Goal: Navigation & Orientation: Find specific page/section

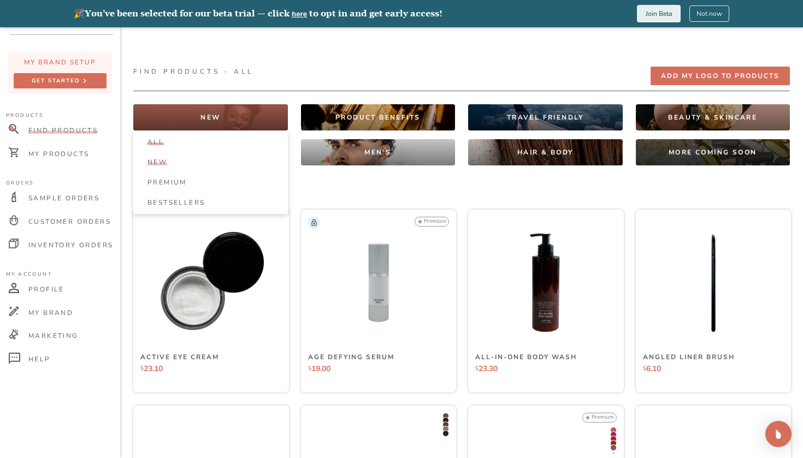
click at [186, 159] on div "New" at bounding box center [216, 162] width 137 height 9
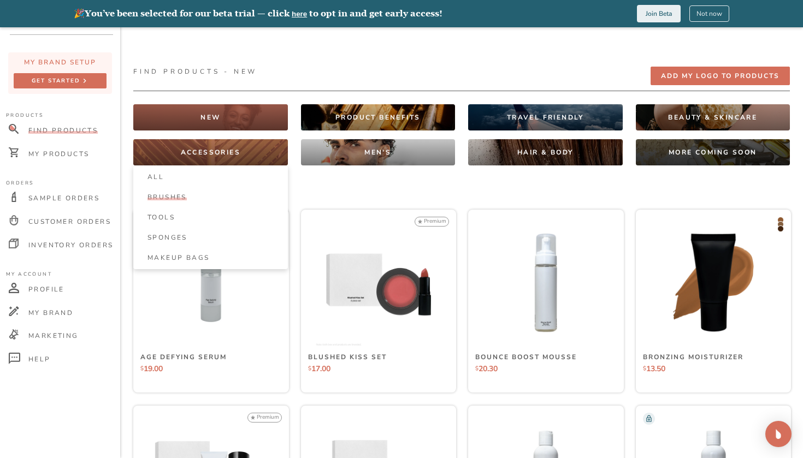
click at [182, 200] on span "Brushes" at bounding box center [167, 197] width 39 height 9
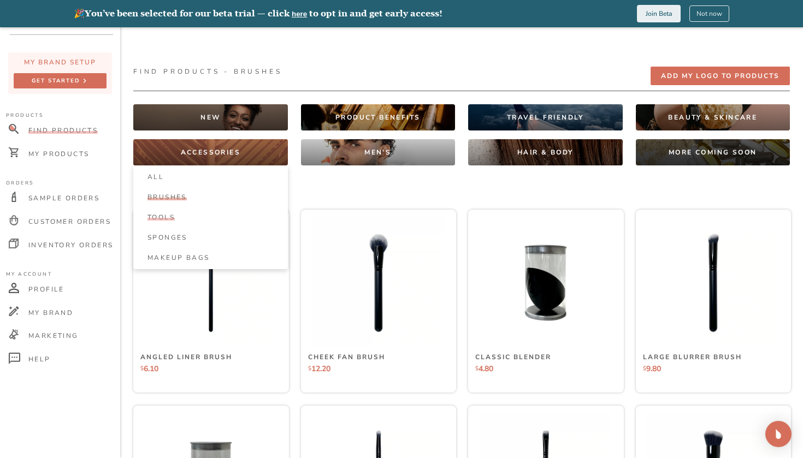
click at [173, 220] on span "Tools" at bounding box center [161, 217] width 27 height 9
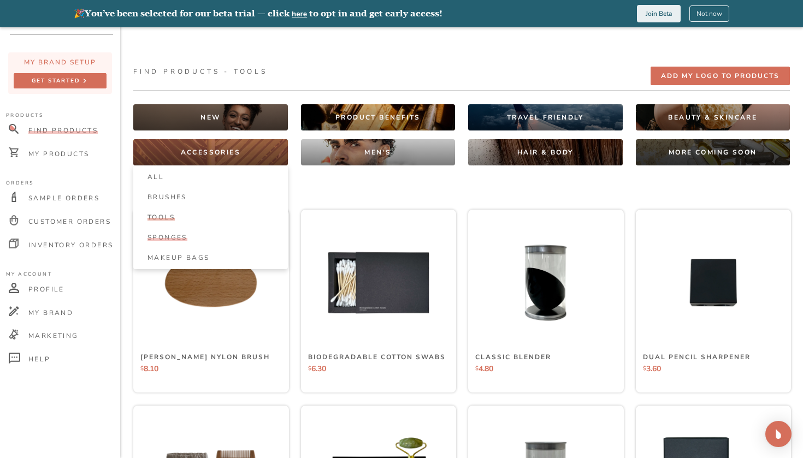
click at [196, 244] on li "Sponges" at bounding box center [216, 237] width 155 height 17
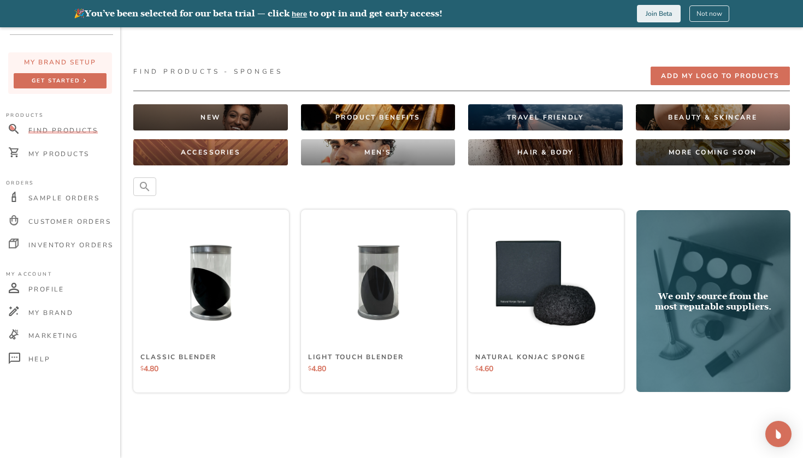
click at [216, 180] on div at bounding box center [461, 187] width 657 height 19
click at [214, 152] on p "ACCESSORIES" at bounding box center [211, 152] width 60 height 9
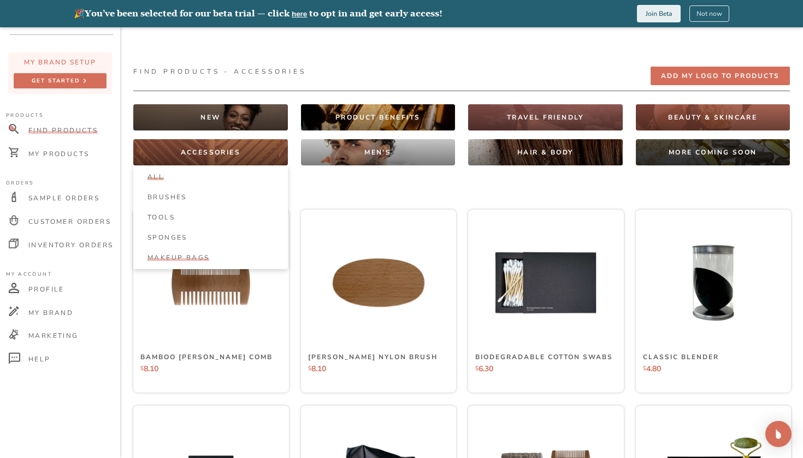
click at [200, 257] on span "Makeup Bags" at bounding box center [179, 257] width 62 height 9
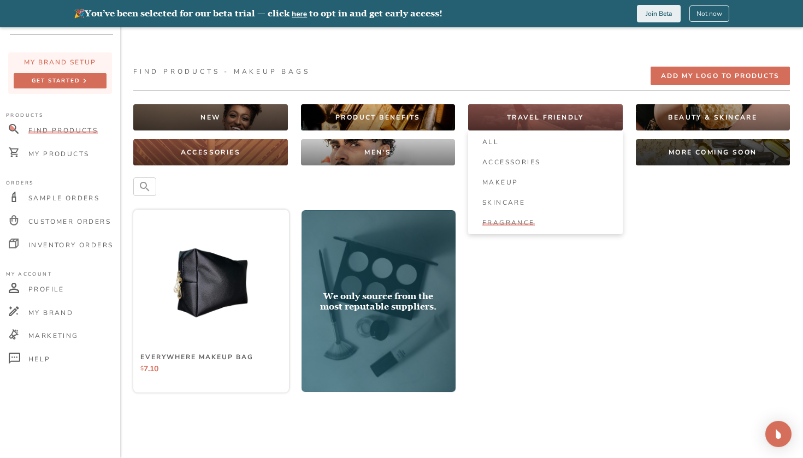
click at [512, 231] on li "Fragrance" at bounding box center [551, 222] width 155 height 17
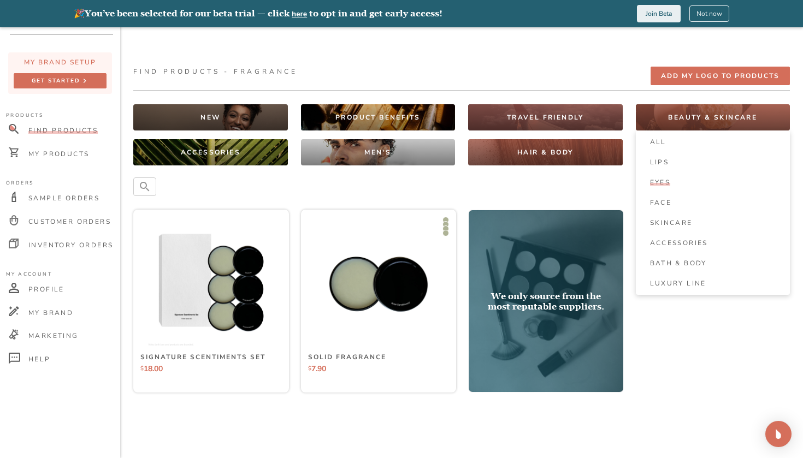
click at [653, 184] on span "Eyes" at bounding box center [660, 182] width 21 height 9
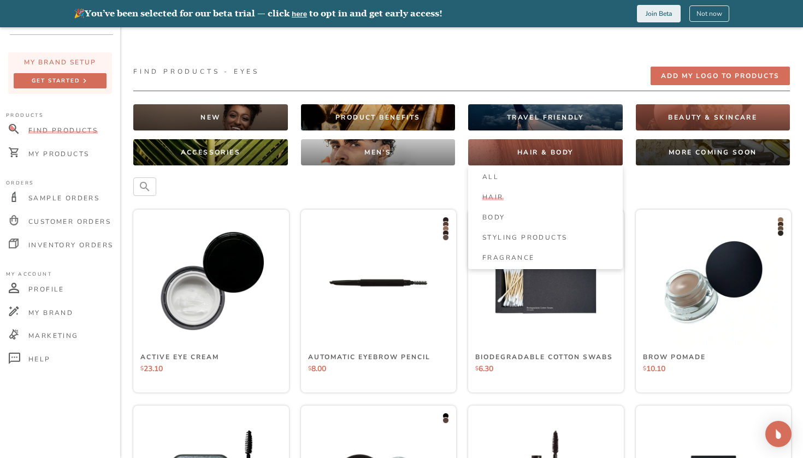
click at [495, 193] on span "Hair" at bounding box center [492, 197] width 21 height 9
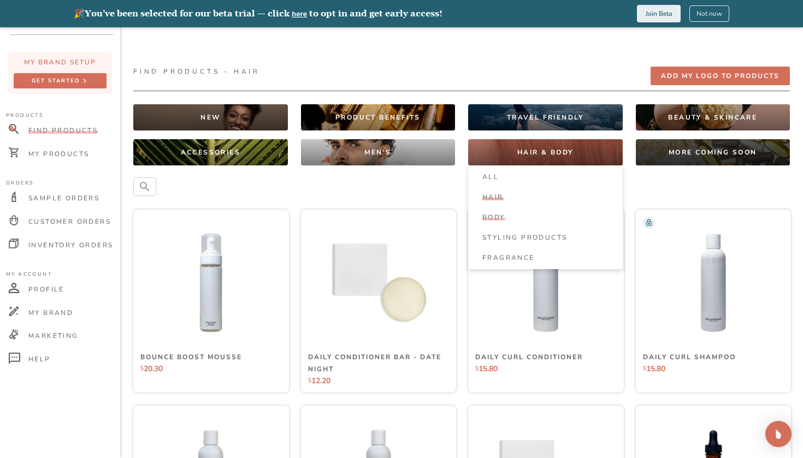
click at [495, 212] on li "Body" at bounding box center [551, 217] width 155 height 17
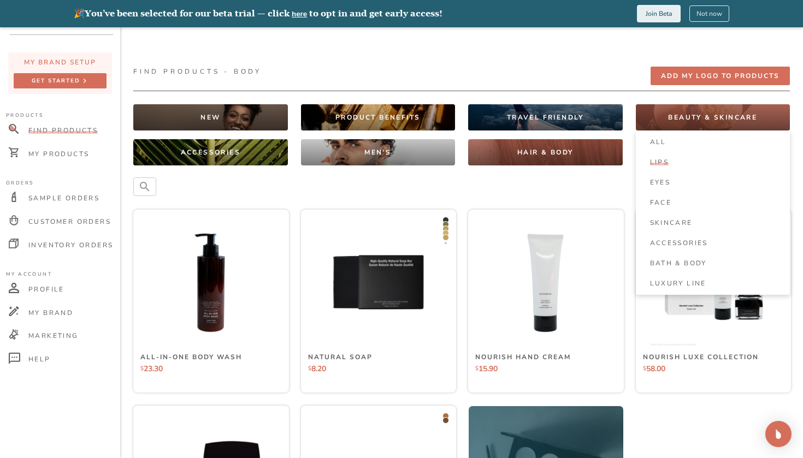
click at [659, 162] on span "Lips" at bounding box center [659, 162] width 19 height 9
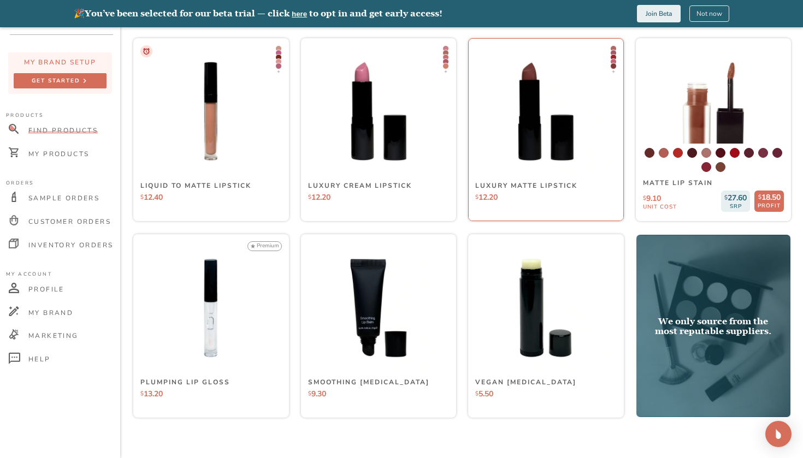
scroll to position [760, 0]
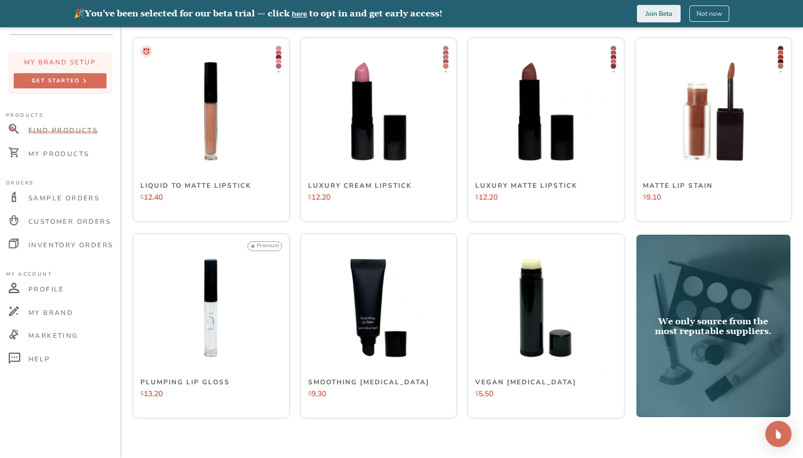
click at [711, 4] on div "🎉 You’ve been selected for our beta trial — click here to opt in and get early …" at bounding box center [401, 13] width 803 height 27
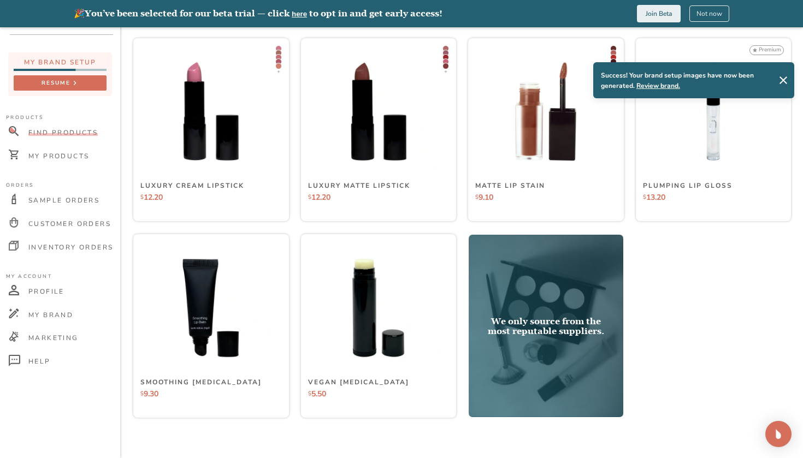
scroll to position [752, 0]
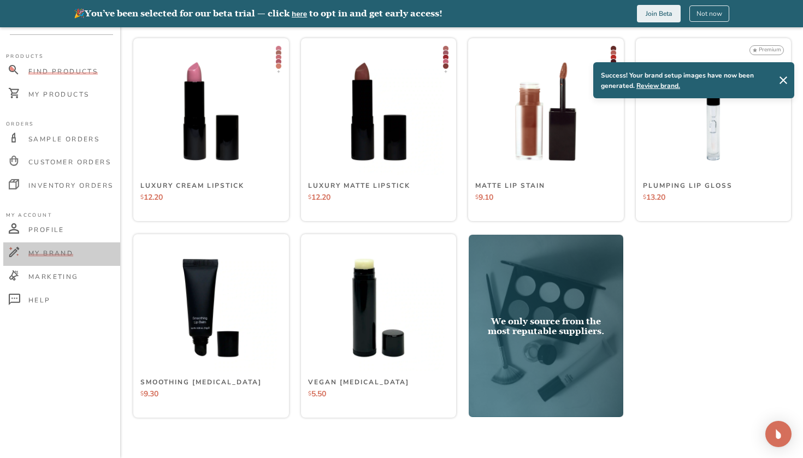
click at [59, 250] on span "My Brand" at bounding box center [50, 253] width 45 height 9
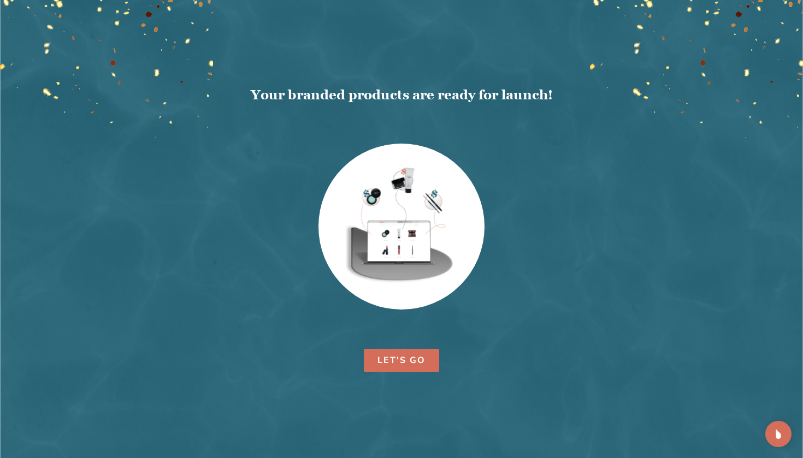
scroll to position [27, 0]
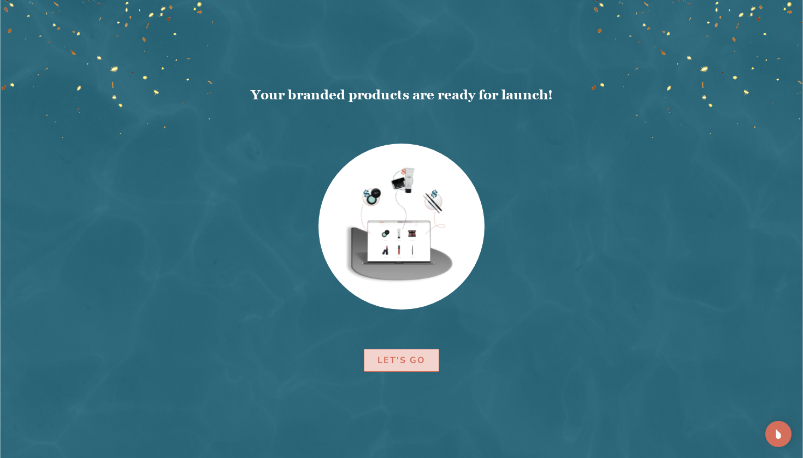
click at [409, 363] on div "Let's Go" at bounding box center [402, 360] width 48 height 15
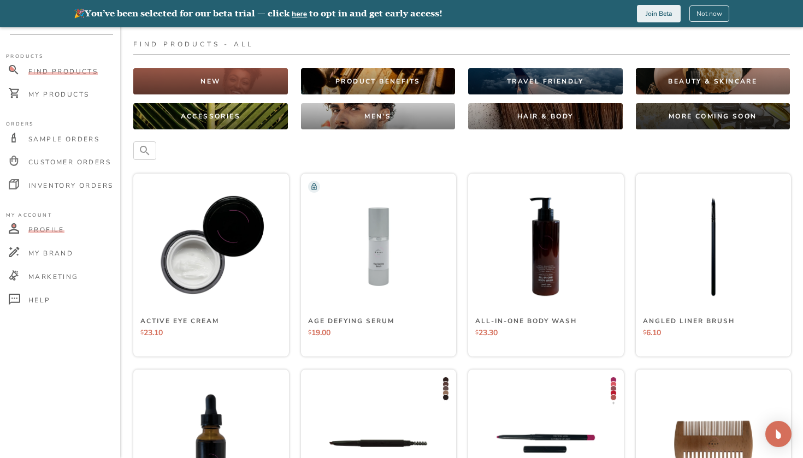
click at [44, 236] on div "Profile" at bounding box center [61, 230] width 117 height 23
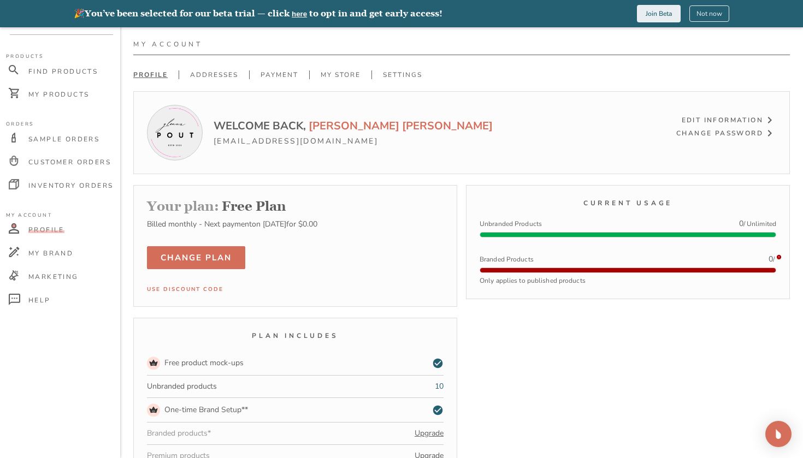
click at [180, 142] on img at bounding box center [174, 132] width 49 height 49
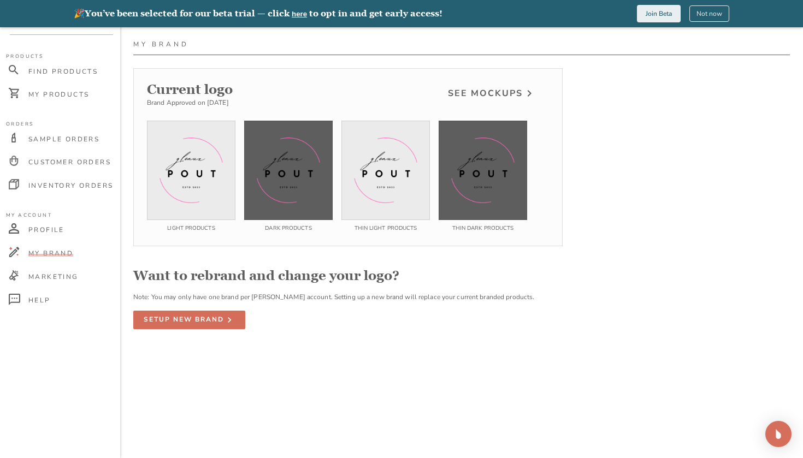
click at [408, 185] on img at bounding box center [386, 171] width 66 height 66
click at [508, 86] on div "See Mockups" at bounding box center [485, 93] width 75 height 15
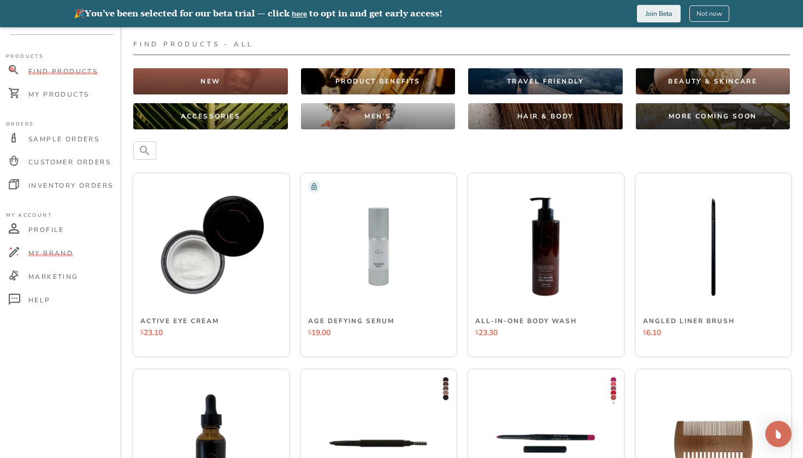
click at [54, 254] on span "My Brand" at bounding box center [50, 253] width 45 height 9
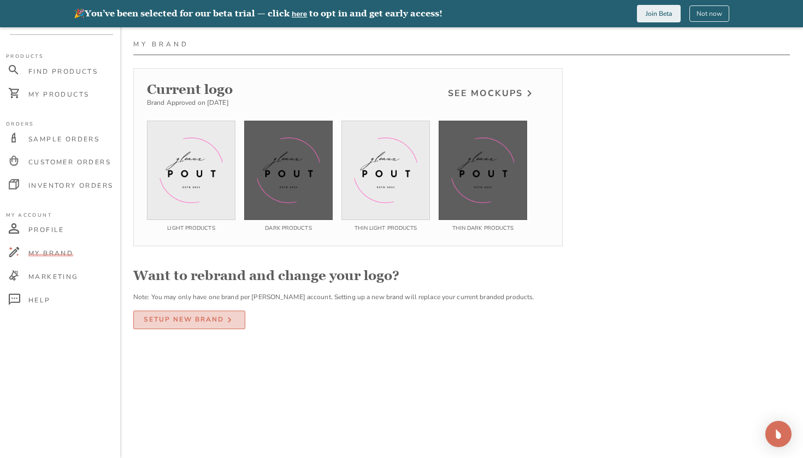
click at [181, 315] on div "setup new brand" at bounding box center [184, 319] width 80 height 11
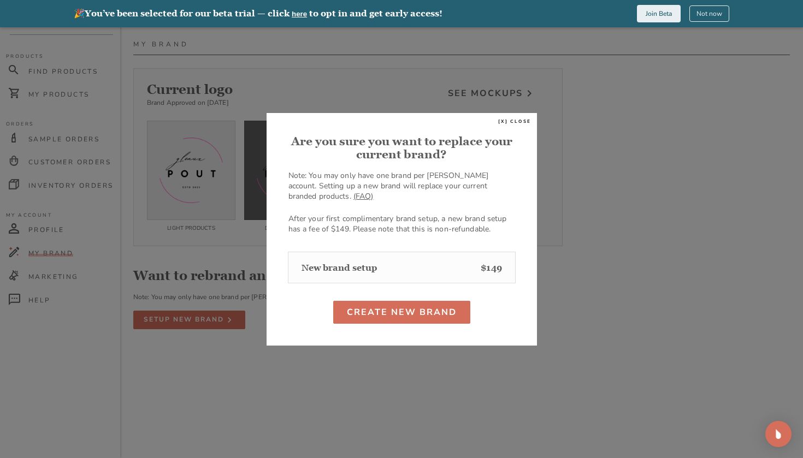
click at [557, 174] on div at bounding box center [401, 229] width 803 height 458
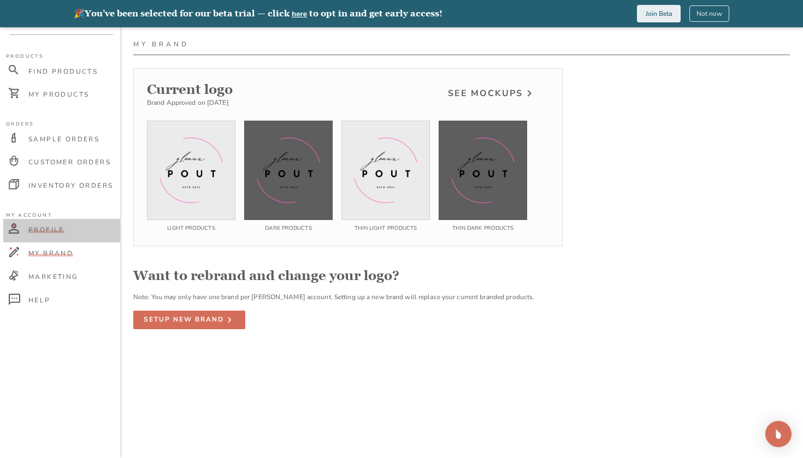
click at [70, 232] on div "Profile" at bounding box center [59, 230] width 63 height 9
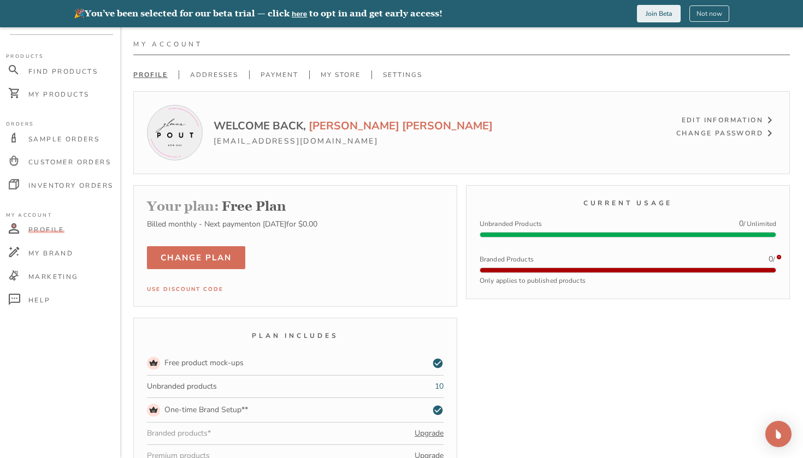
click at [178, 139] on img at bounding box center [174, 132] width 49 height 49
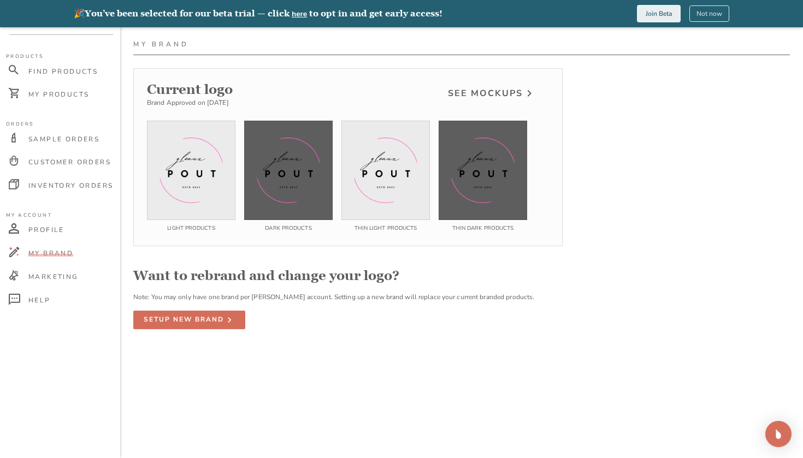
click at [349, 171] on div at bounding box center [385, 170] width 89 height 99
click at [403, 185] on img at bounding box center [386, 171] width 66 height 66
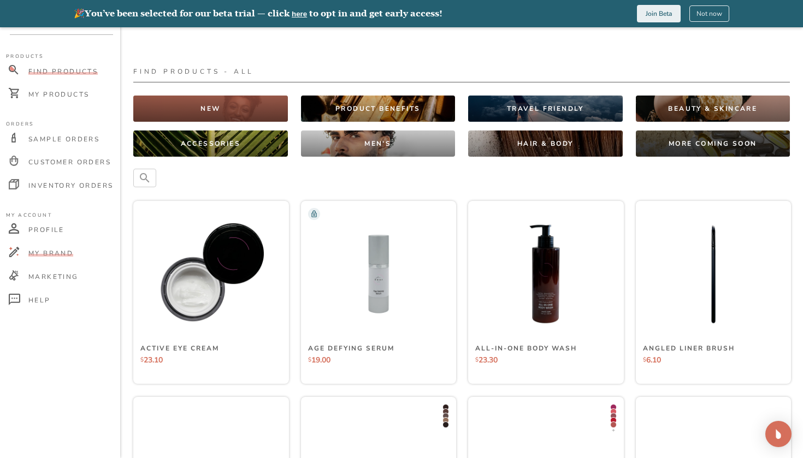
click at [68, 260] on div "My Brand" at bounding box center [61, 254] width 117 height 23
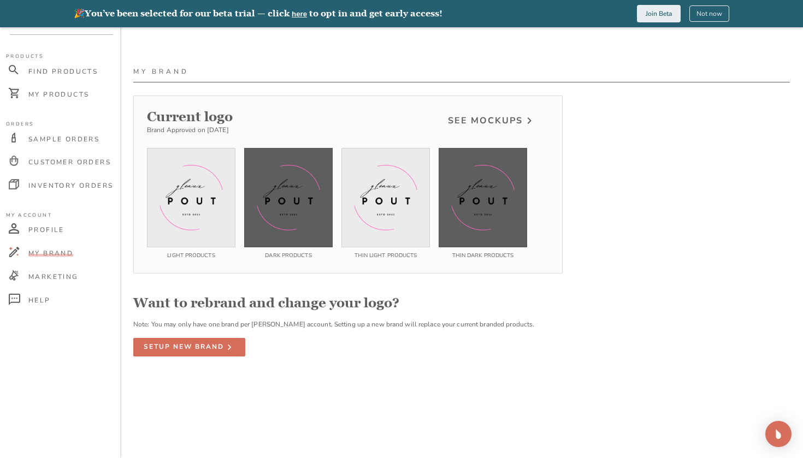
click at [214, 110] on h2 "Current logo" at bounding box center [190, 117] width 86 height 16
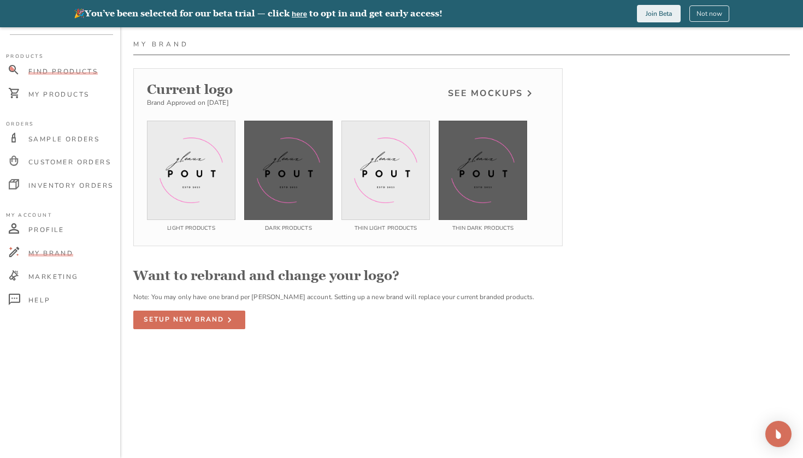
scroll to position [27, 0]
click at [74, 80] on div "Find Products" at bounding box center [61, 72] width 117 height 23
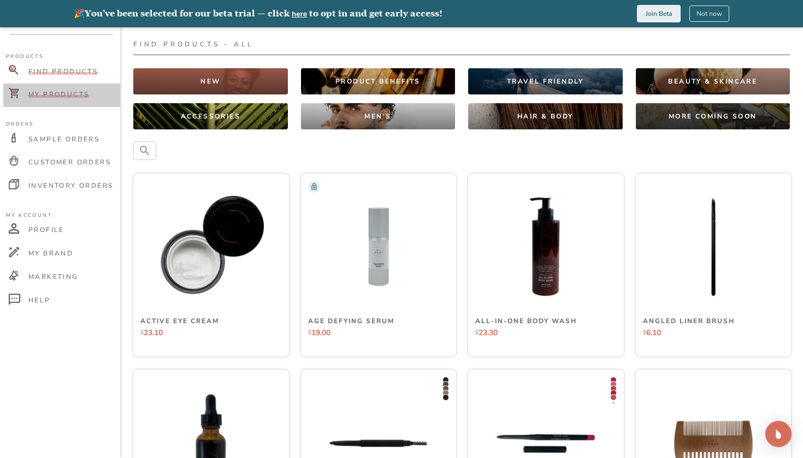
click at [77, 97] on span "My Products" at bounding box center [58, 94] width 61 height 9
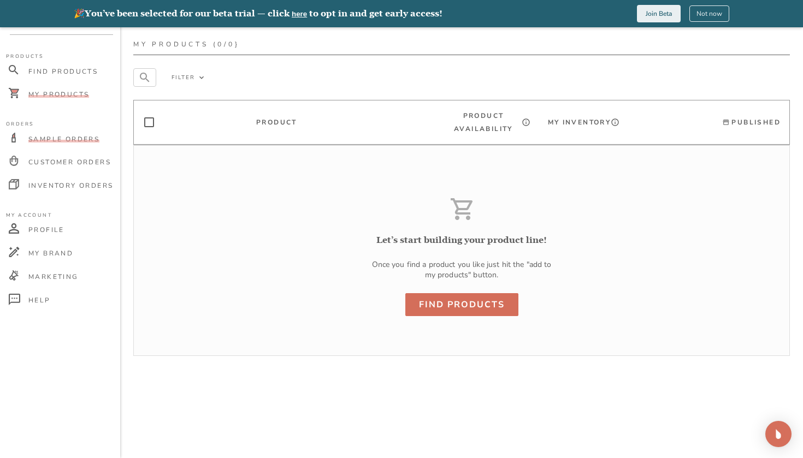
click at [89, 141] on span "Sample Orders" at bounding box center [63, 139] width 71 height 9
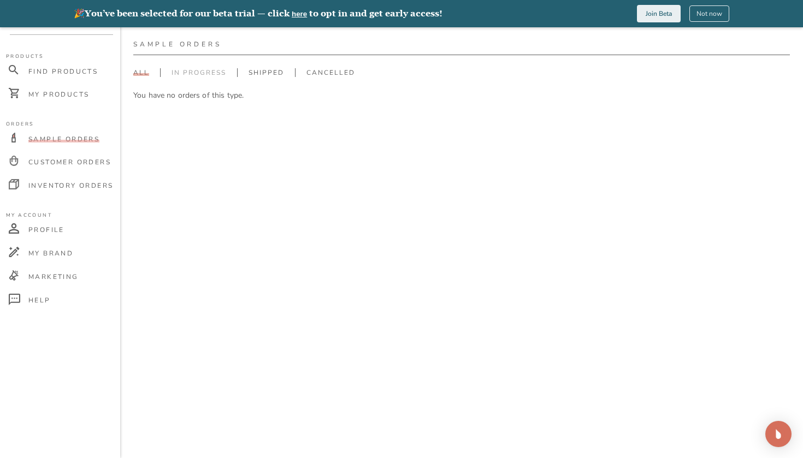
click at [186, 68] on span "In Progress" at bounding box center [199, 72] width 55 height 9
click at [196, 75] on span "In Progress" at bounding box center [199, 72] width 55 height 9
click at [58, 260] on div "My Brand" at bounding box center [61, 254] width 117 height 23
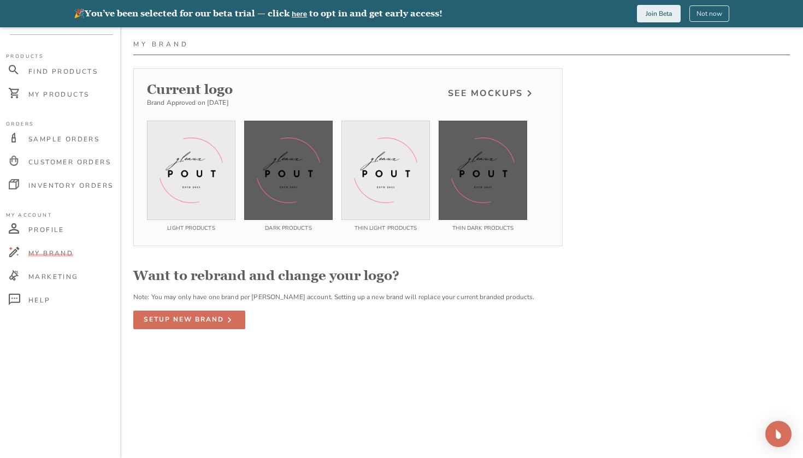
click at [393, 181] on img at bounding box center [386, 171] width 66 height 66
click at [409, 225] on p "Thin light products" at bounding box center [385, 229] width 89 height 8
drag, startPoint x: 518, startPoint y: 98, endPoint x: 600, endPoint y: 30, distance: 107.0
click at [600, 30] on div "Latest from the blog: Beyond The Brand Blog Click here to try our new app! MY T…" at bounding box center [401, 229] width 803 height 458
click at [654, 5] on button "Join Beta" at bounding box center [659, 13] width 44 height 17
